Goal: Information Seeking & Learning: Learn about a topic

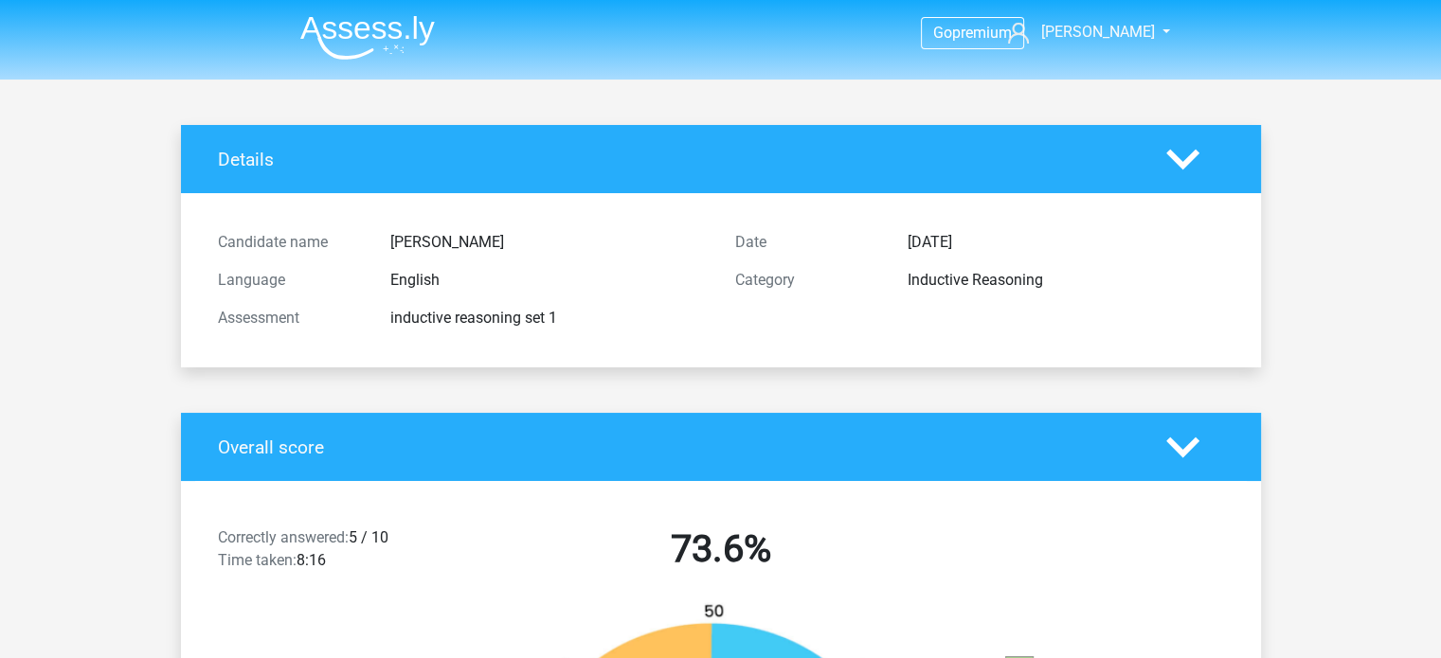
click at [370, 40] on img at bounding box center [367, 37] width 134 height 45
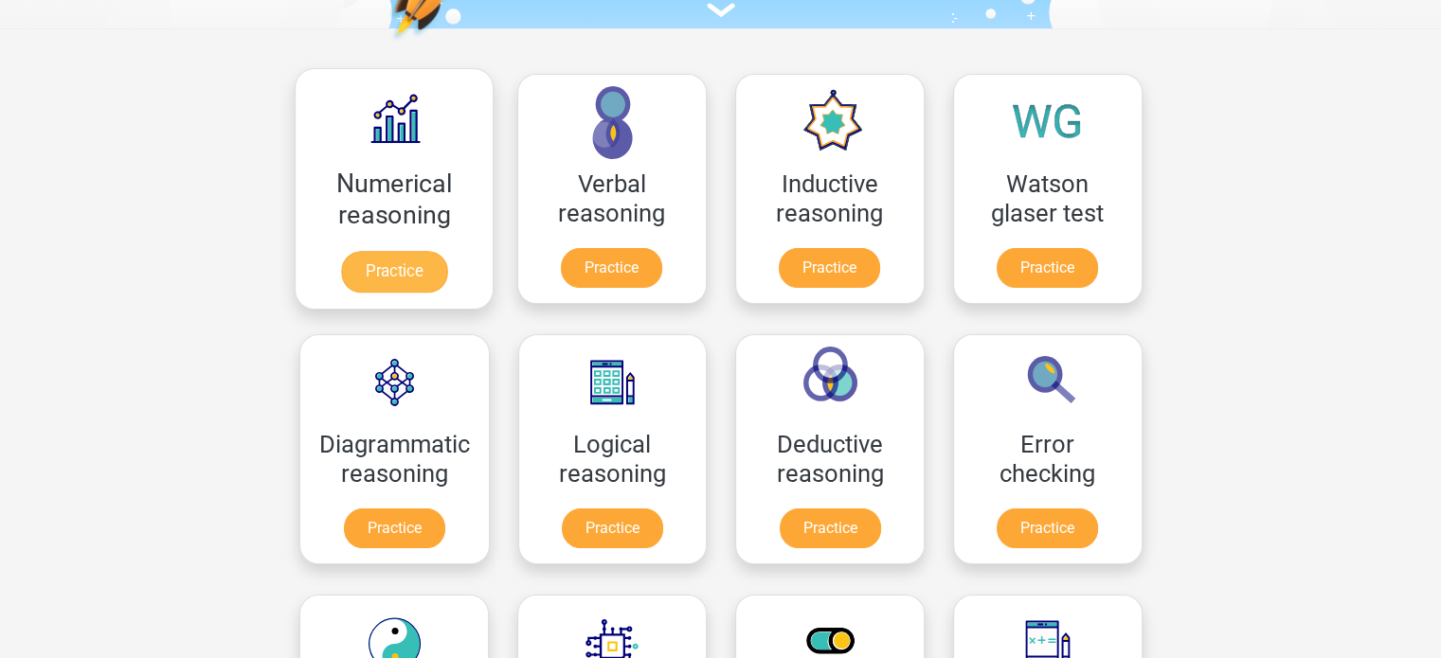
scroll to position [242, 0]
click at [431, 251] on link "Practice" at bounding box center [393, 272] width 106 height 42
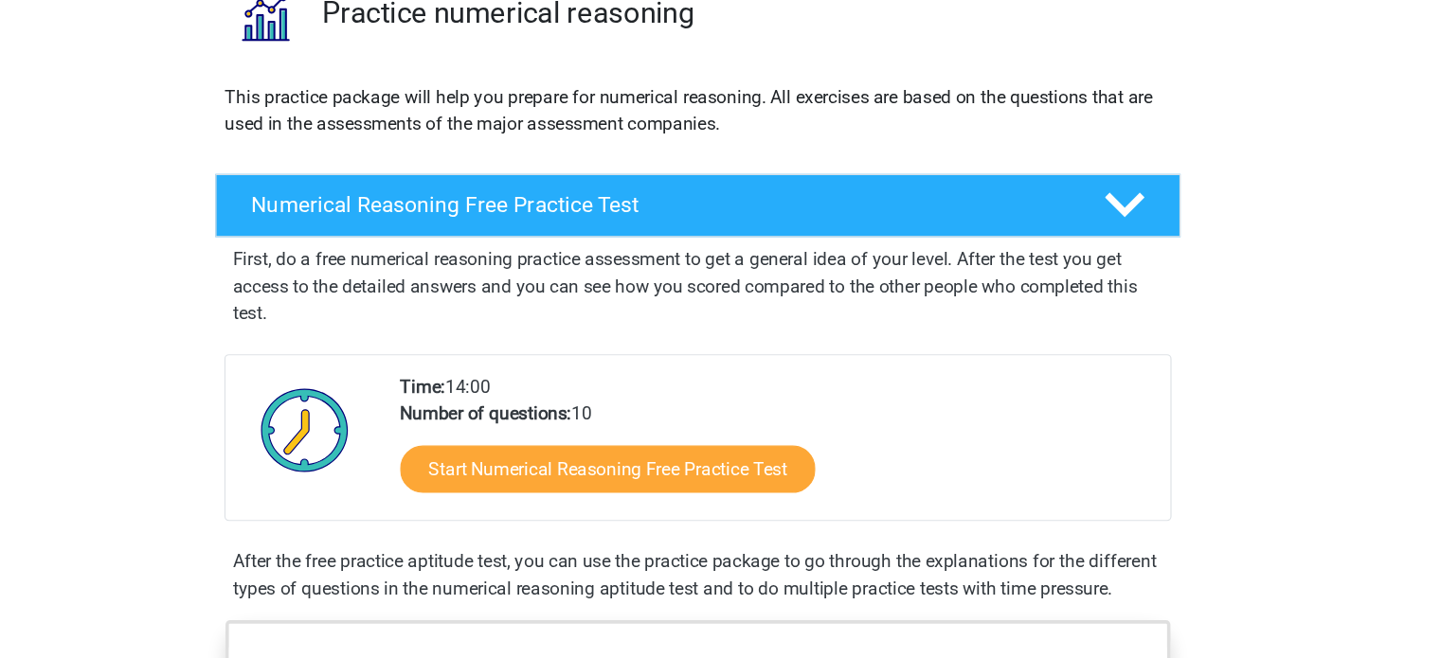
scroll to position [113, 0]
